Goal: Task Accomplishment & Management: Complete application form

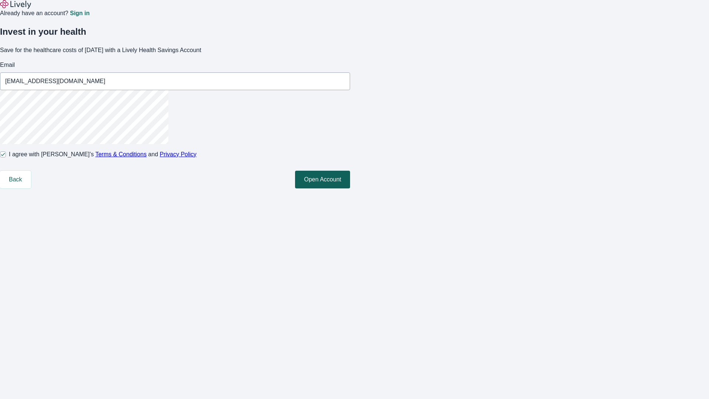
click at [350, 188] on button "Open Account" at bounding box center [322, 180] width 55 height 18
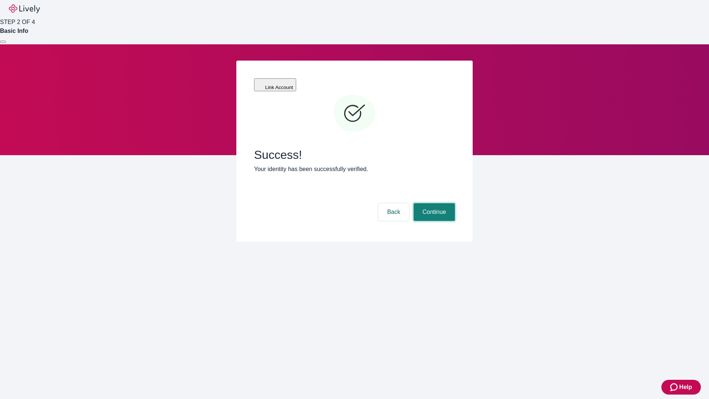
click at [433, 203] on button "Continue" at bounding box center [433, 212] width 41 height 18
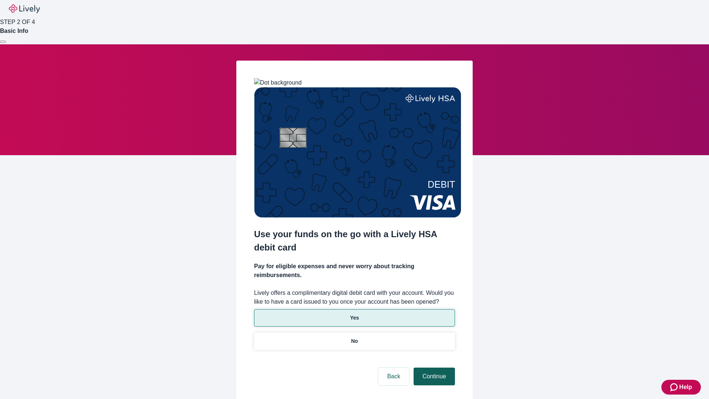
click at [354, 314] on p "Yes" at bounding box center [354, 318] width 9 height 8
click at [433, 367] on button "Continue" at bounding box center [433, 376] width 41 height 18
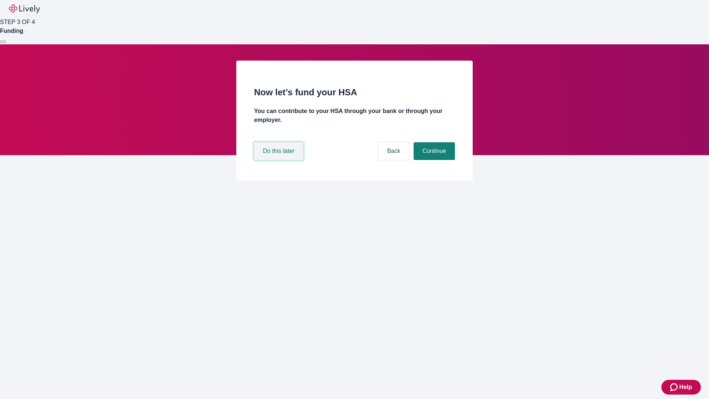
click at [279, 160] on button "Do this later" at bounding box center [278, 151] width 49 height 18
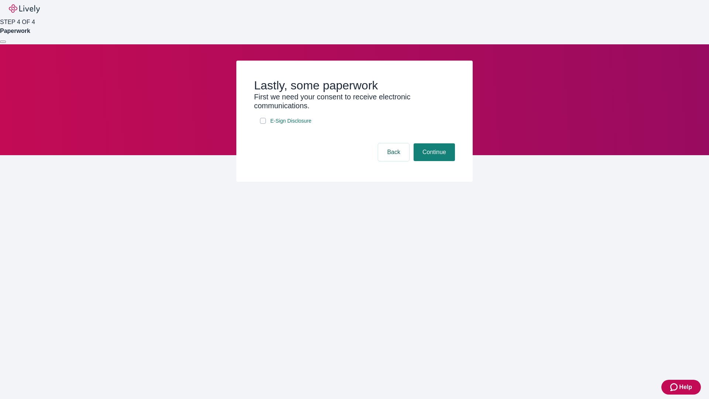
click at [263, 124] on input "E-Sign Disclosure" at bounding box center [263, 121] width 6 height 6
checkbox input "true"
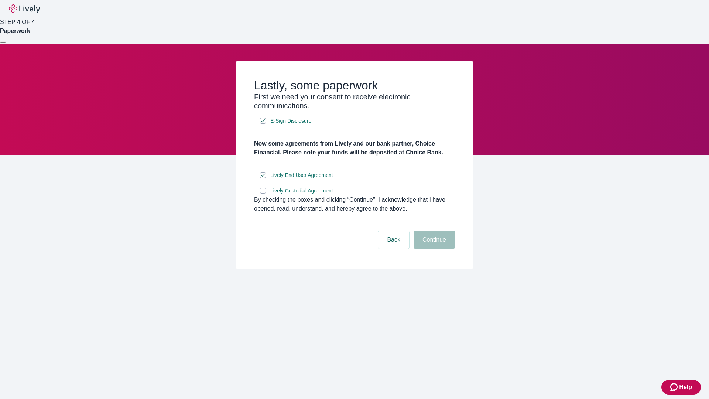
click at [263, 193] on input "Lively Custodial Agreement" at bounding box center [263, 191] width 6 height 6
checkbox input "true"
click at [433, 248] on button "Continue" at bounding box center [433, 240] width 41 height 18
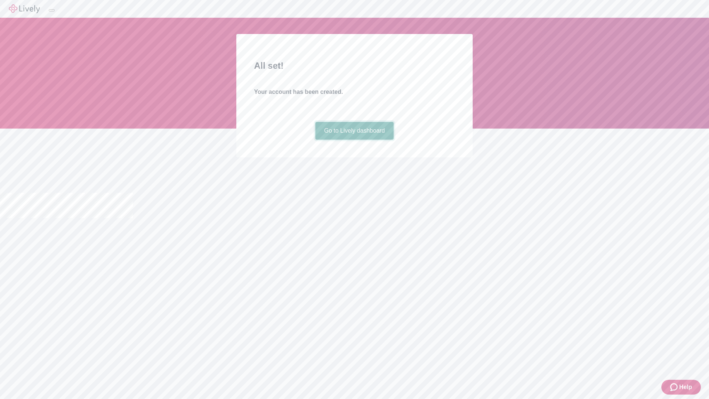
click at [354, 140] on link "Go to Lively dashboard" at bounding box center [354, 131] width 79 height 18
